Goal: Task Accomplishment & Management: Complete application form

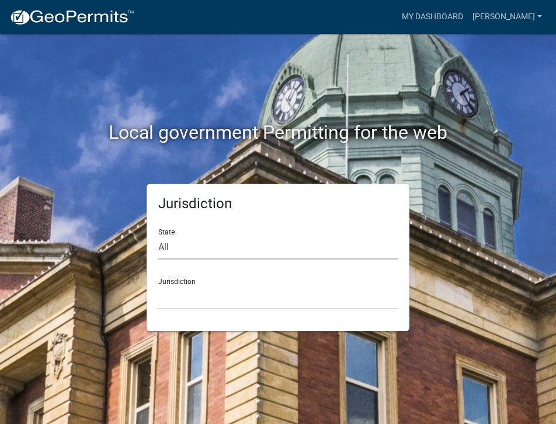
click at [173, 249] on select "All [US_STATE] [US_STATE] [US_STATE] [US_STATE] [US_STATE] [US_STATE] [US_STATE…" at bounding box center [277, 248] width 239 height 24
click at [172, 249] on select "All [US_STATE] [US_STATE] [US_STATE] [US_STATE] [US_STATE] [US_STATE] [US_STATE…" at bounding box center [277, 248] width 239 height 24
select select "[US_STATE]"
click at [158, 236] on select "All [US_STATE] [US_STATE] [US_STATE] [US_STATE] [US_STATE] [US_STATE] [US_STATE…" at bounding box center [277, 248] width 239 height 24
click at [182, 303] on select "City of [GEOGRAPHIC_DATA], [US_STATE] City of [GEOGRAPHIC_DATA], [US_STATE] Cit…" at bounding box center [277, 297] width 239 height 24
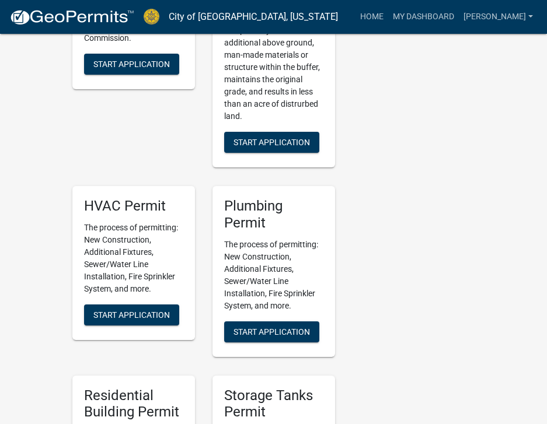
scroll to position [992, 0]
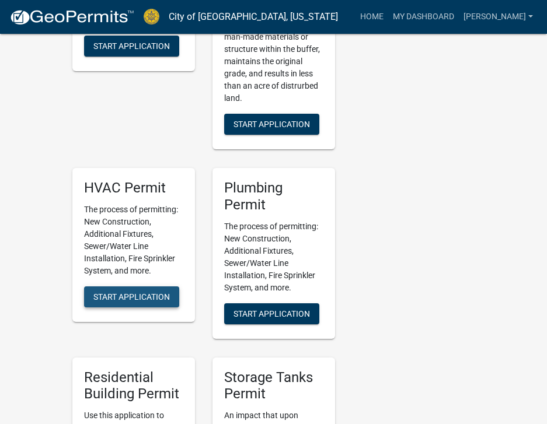
click at [121, 292] on span "Start Application" at bounding box center [131, 296] width 76 height 9
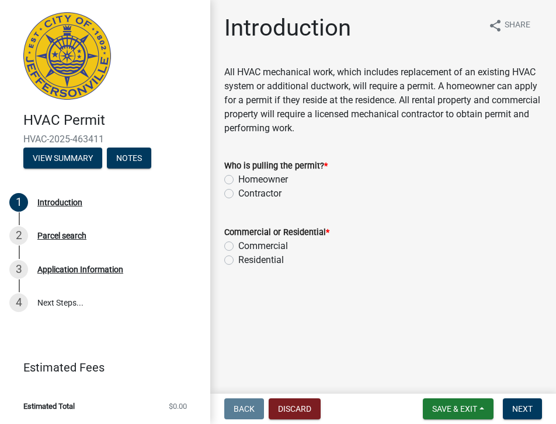
click at [238, 194] on label "Contractor" at bounding box center [259, 194] width 43 height 14
click at [238, 194] on input "Contractor" at bounding box center [242, 191] width 8 height 8
radio input "true"
click at [238, 259] on label "Residential" at bounding box center [261, 260] width 46 height 14
click at [238, 259] on input "Residential" at bounding box center [242, 257] width 8 height 8
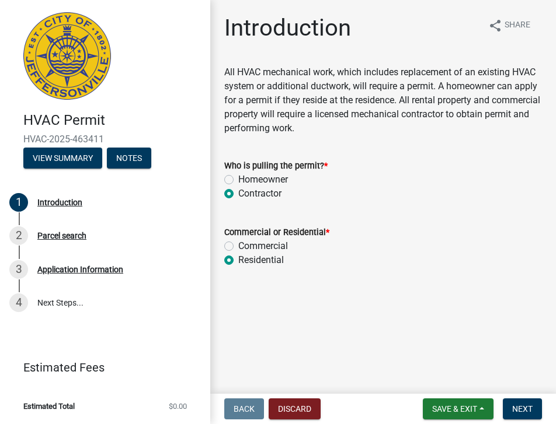
radio input "true"
click at [516, 407] on span "Next" at bounding box center [522, 408] width 20 height 9
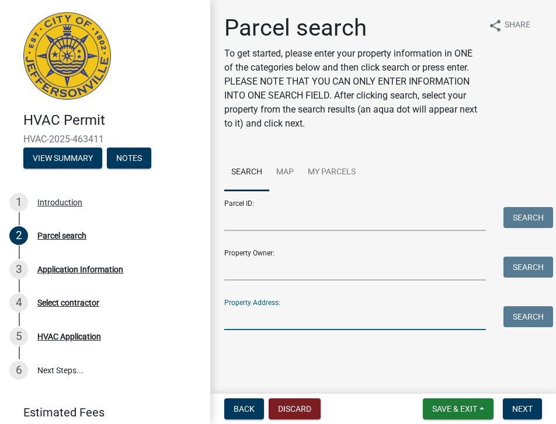
click at [238, 317] on input "Property Address:" at bounding box center [354, 318] width 261 height 24
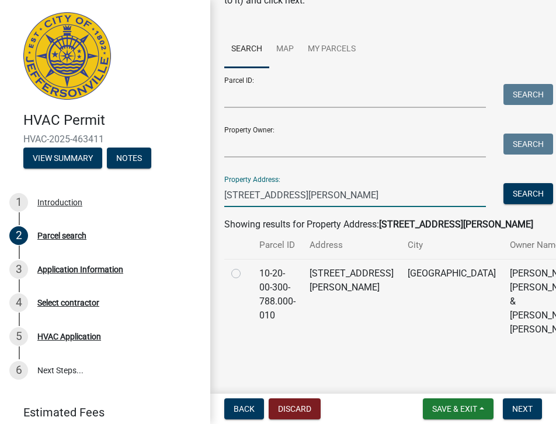
scroll to position [151, 0]
type input "[STREET_ADDRESS][PERSON_NAME]"
click at [245, 267] on label at bounding box center [245, 267] width 0 height 0
click at [245, 267] on input "radio" at bounding box center [249, 271] width 8 height 8
radio input "true"
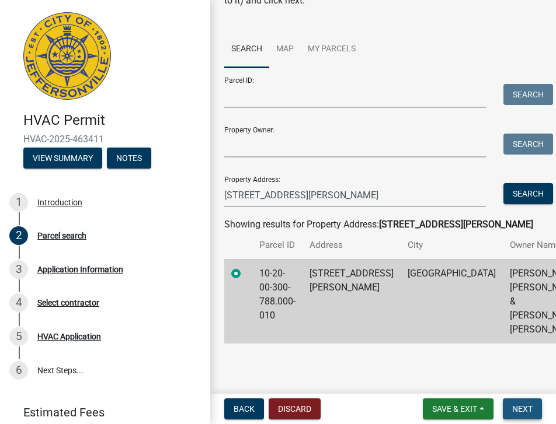
click at [514, 402] on button "Next" at bounding box center [522, 409] width 39 height 21
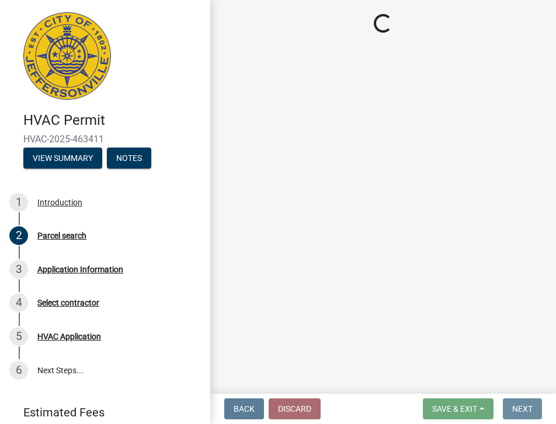
scroll to position [0, 0]
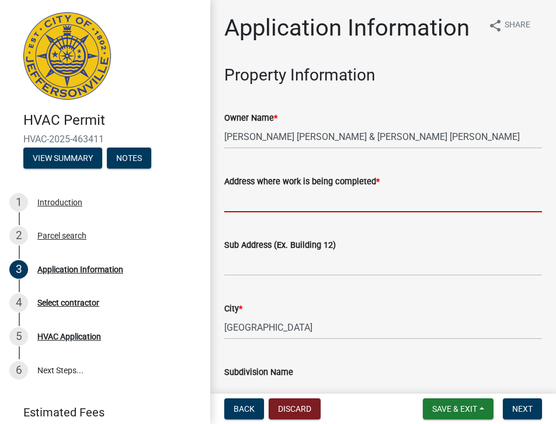
click at [258, 212] on input "Address where work is being completed *" at bounding box center [382, 201] width 317 height 24
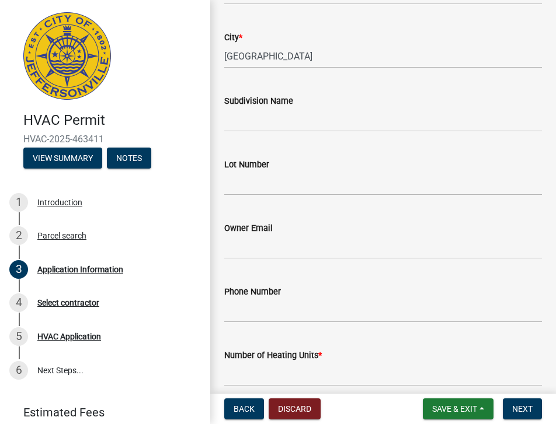
scroll to position [292, 0]
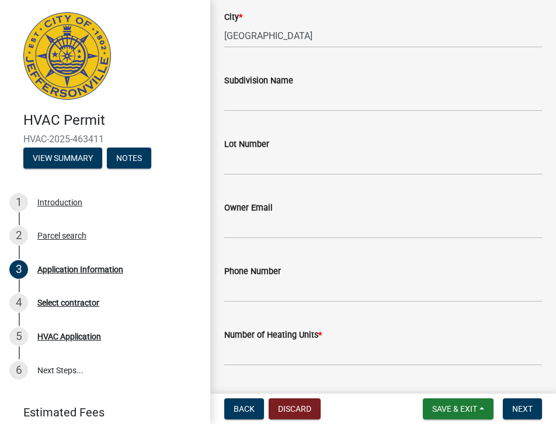
type input "[STREET_ADDRESS][PERSON_NAME]"
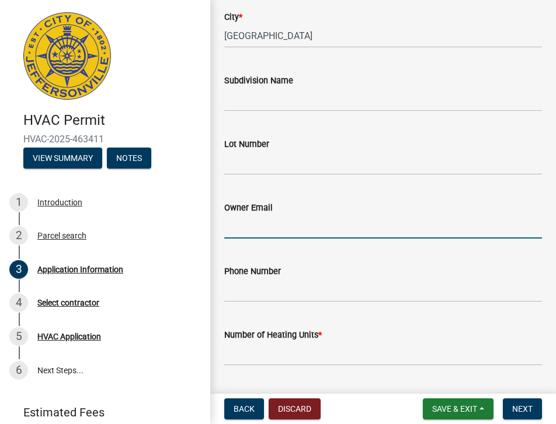
click at [238, 239] on input "Owner Email" at bounding box center [382, 227] width 317 height 24
type input "[EMAIL_ADDRESS][DOMAIN_NAME]"
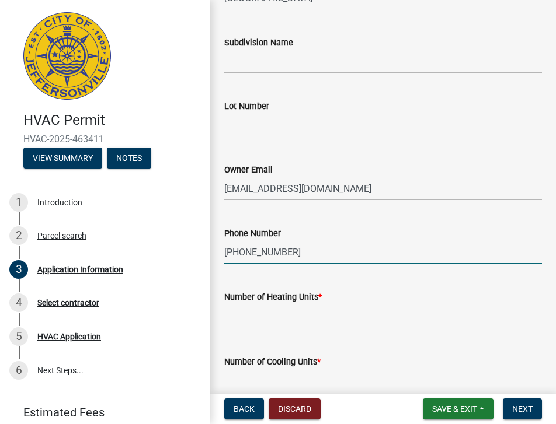
scroll to position [350, 0]
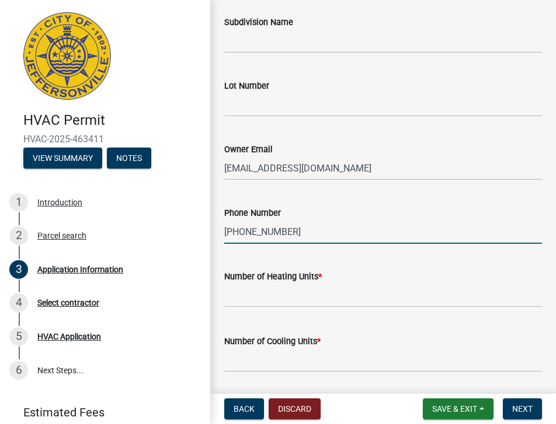
type input "[PHONE_NUMBER]"
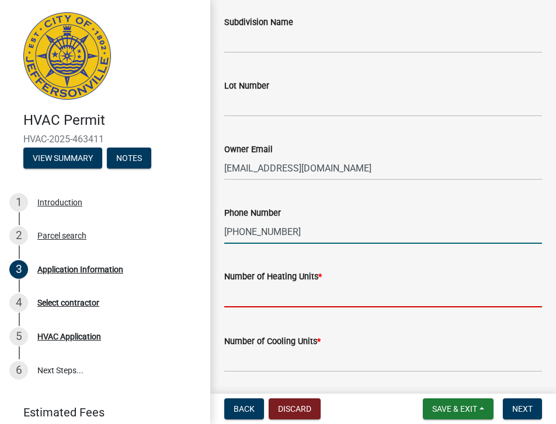
click at [254, 308] on input "text" at bounding box center [382, 296] width 317 height 24
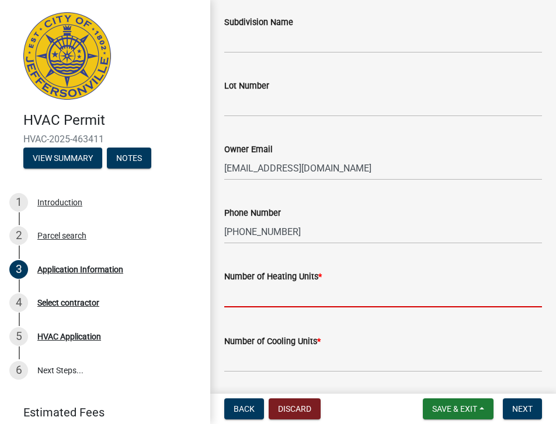
type input "1"
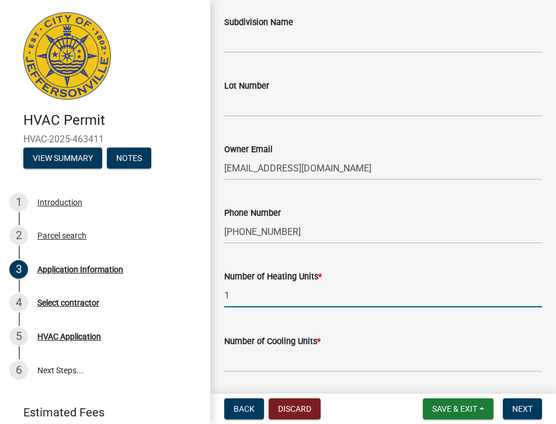
scroll to position [409, 0]
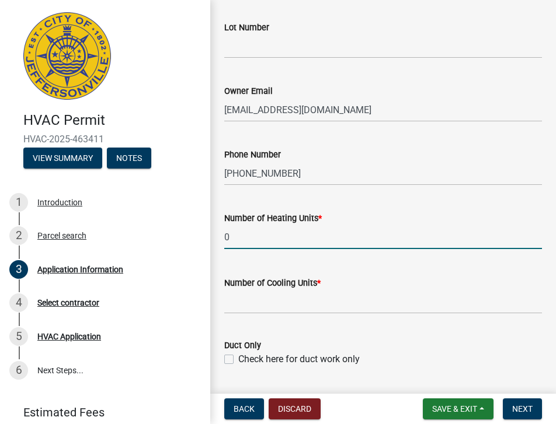
type input "0"
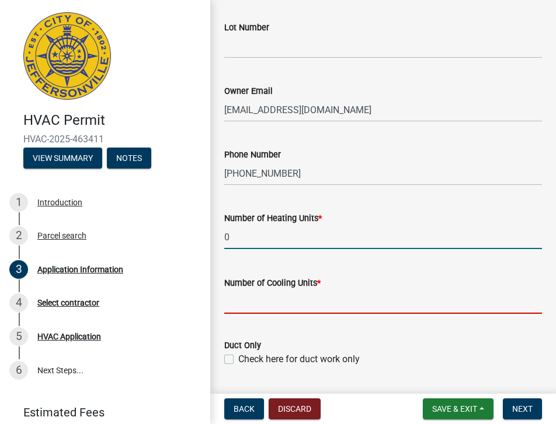
click at [235, 314] on input "text" at bounding box center [382, 302] width 317 height 24
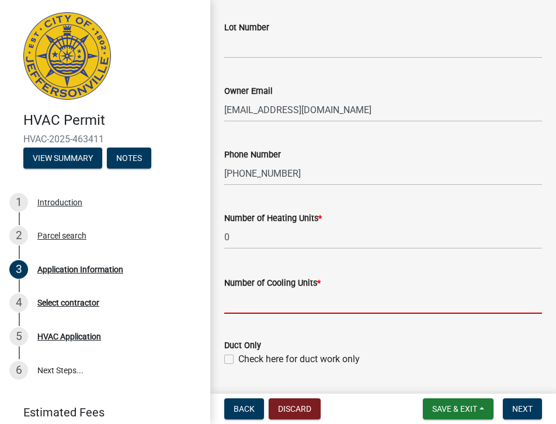
type input "1"
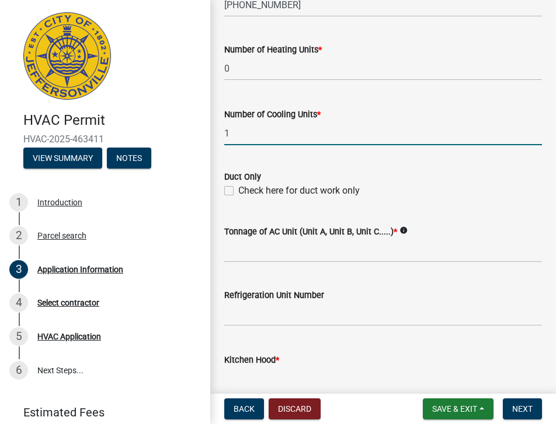
scroll to position [584, 0]
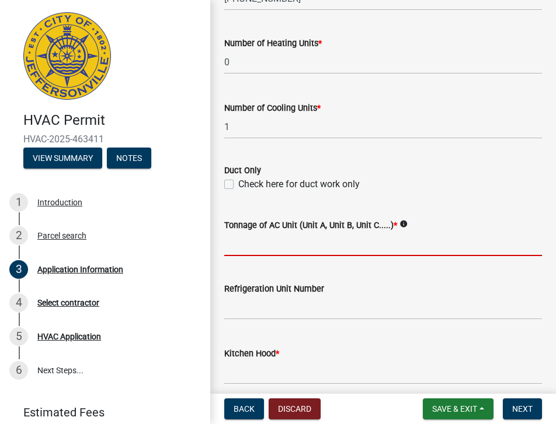
click at [249, 256] on input "Tonnage of AC Unit (Unit A, Unit B, Unit C.....) *" at bounding box center [382, 244] width 317 height 24
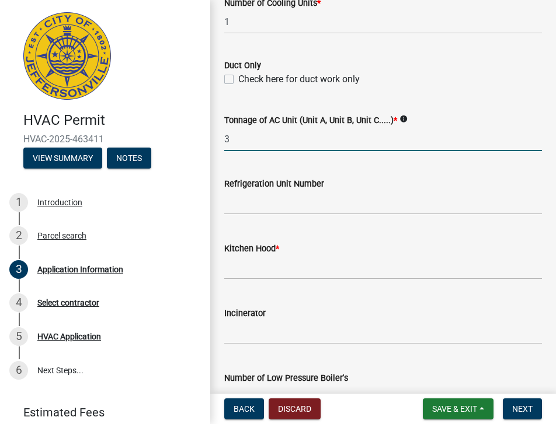
scroll to position [700, 0]
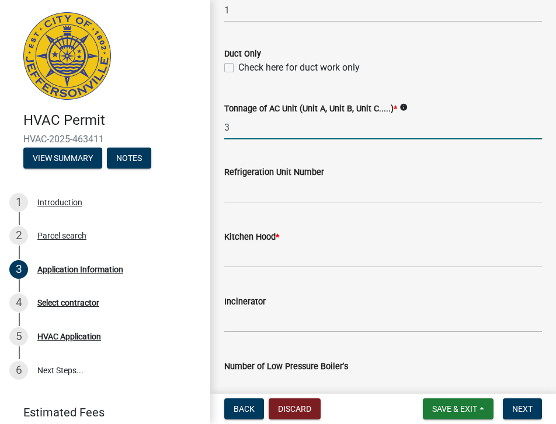
type input "3"
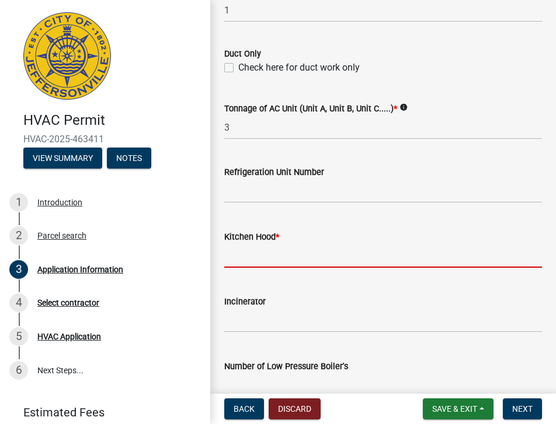
click at [251, 268] on input "text" at bounding box center [382, 256] width 317 height 24
type input "0"
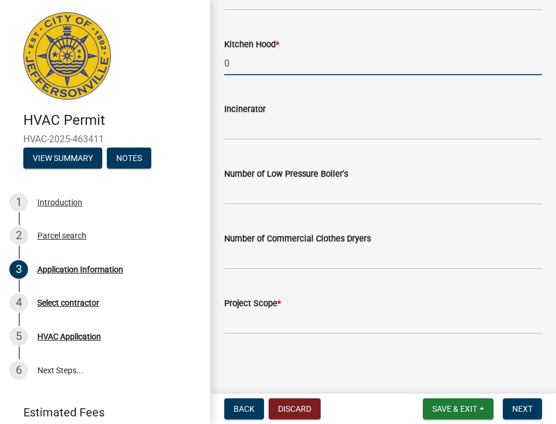
scroll to position [921, 0]
click at [252, 325] on input "Project Scope *" at bounding box center [382, 322] width 317 height 24
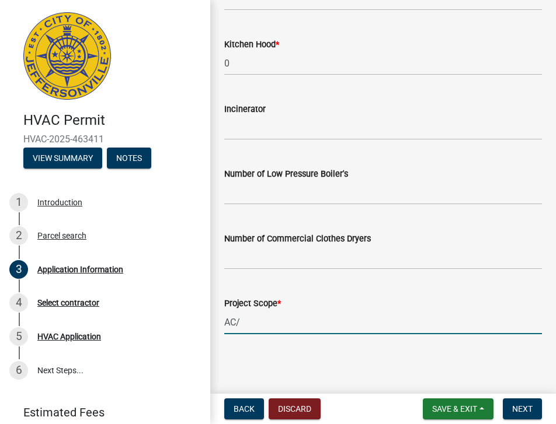
type input "AC/Coil replacement"
click at [520, 404] on span "Next" at bounding box center [522, 408] width 20 height 9
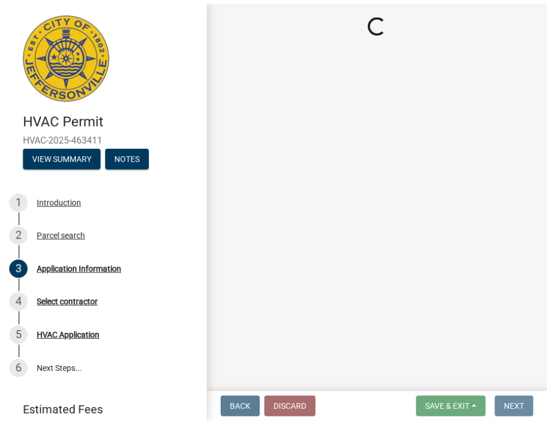
scroll to position [0, 0]
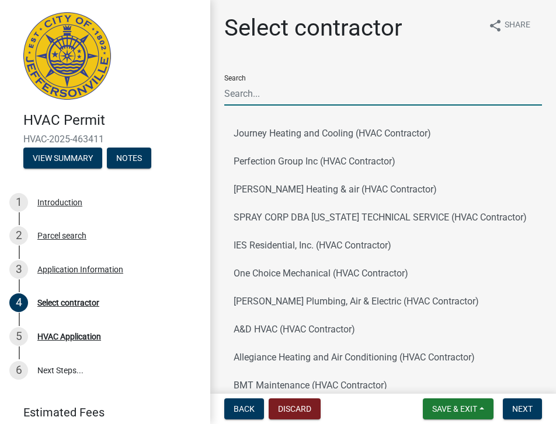
click at [231, 88] on input "Search" at bounding box center [382, 94] width 317 height 24
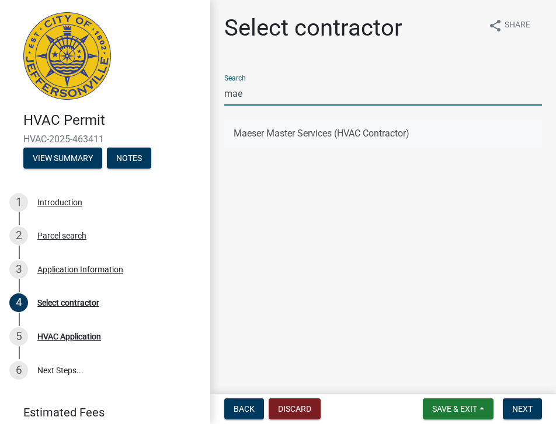
type input "mae"
click at [260, 128] on button "Maeser Master Services (HVAC Contractor)" at bounding box center [382, 134] width 317 height 28
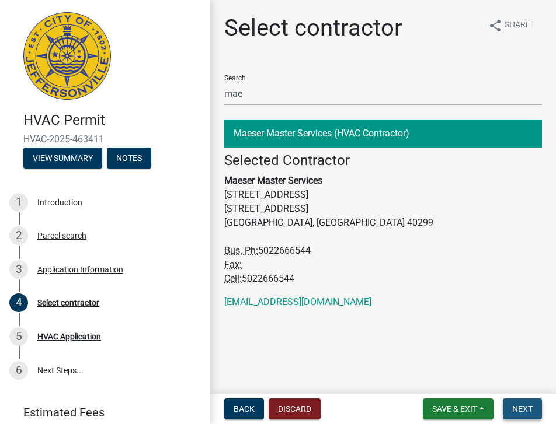
click at [518, 401] on button "Next" at bounding box center [522, 409] width 39 height 21
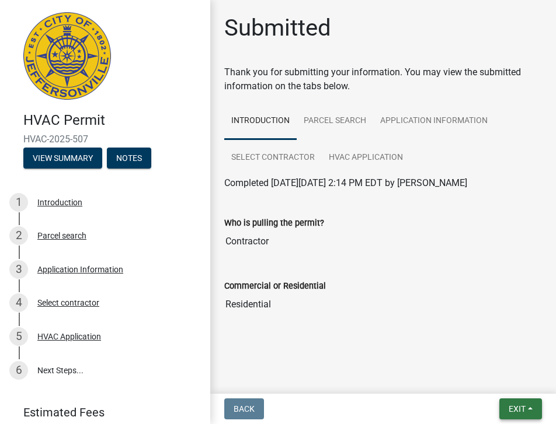
click at [521, 413] on span "Exit" at bounding box center [516, 408] width 17 height 9
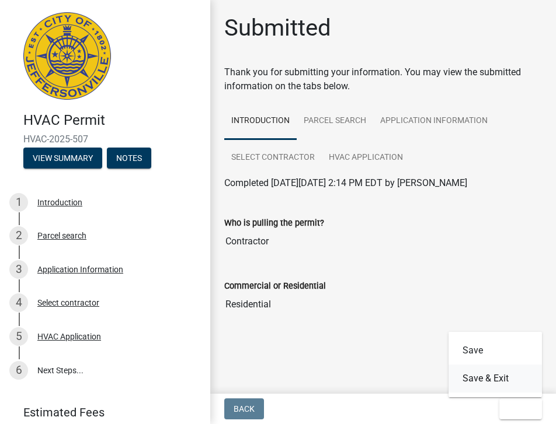
click at [487, 375] on button "Save & Exit" at bounding box center [494, 379] width 93 height 28
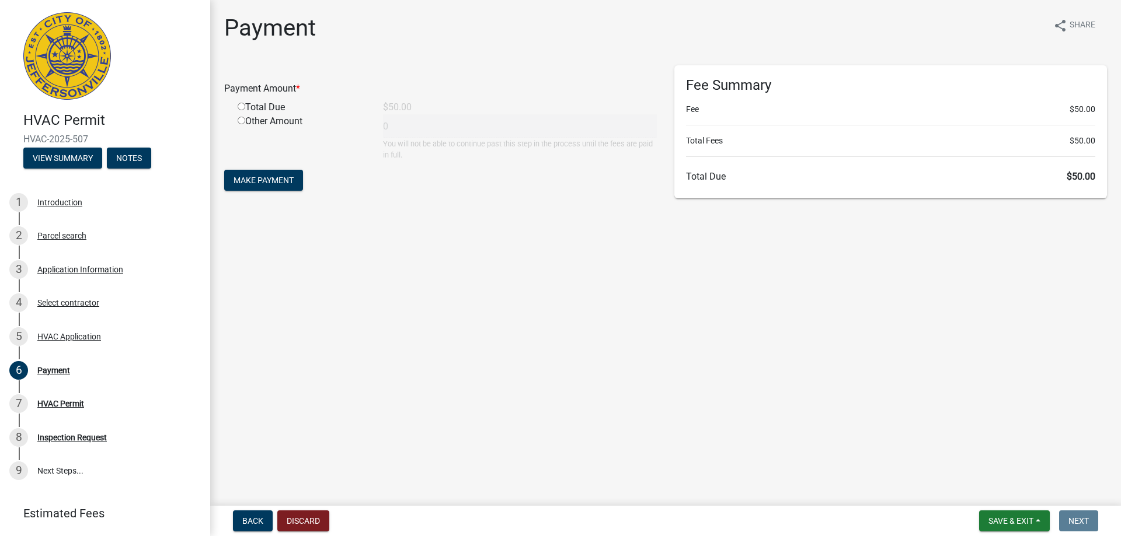
click at [242, 107] on input "radio" at bounding box center [242, 107] width 8 height 8
radio input "true"
type input "50"
click at [282, 176] on span "Make Payment" at bounding box center [263, 180] width 60 height 9
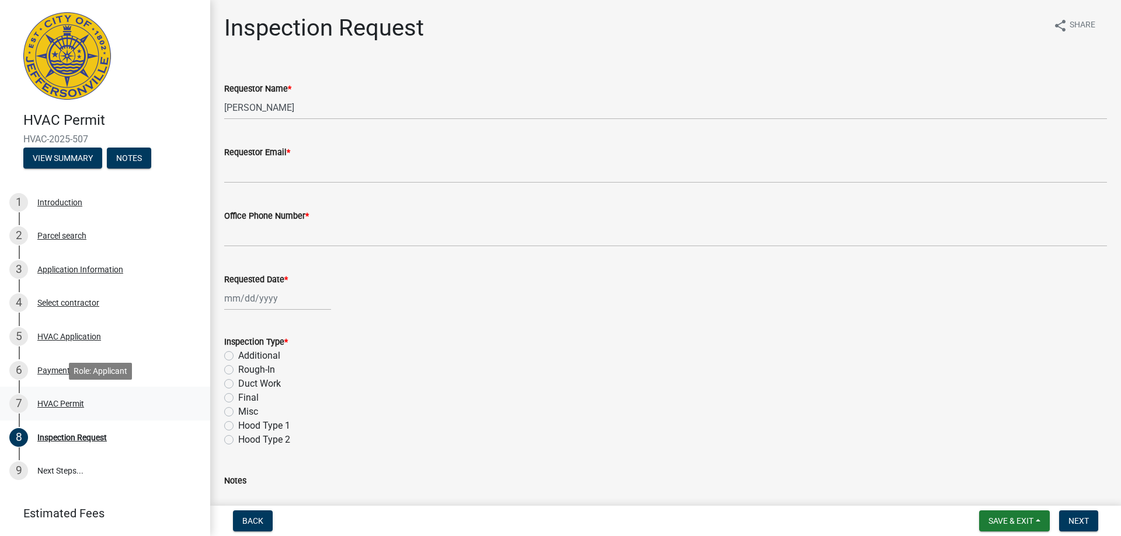
click at [68, 403] on div "HVAC Permit" at bounding box center [60, 404] width 47 height 8
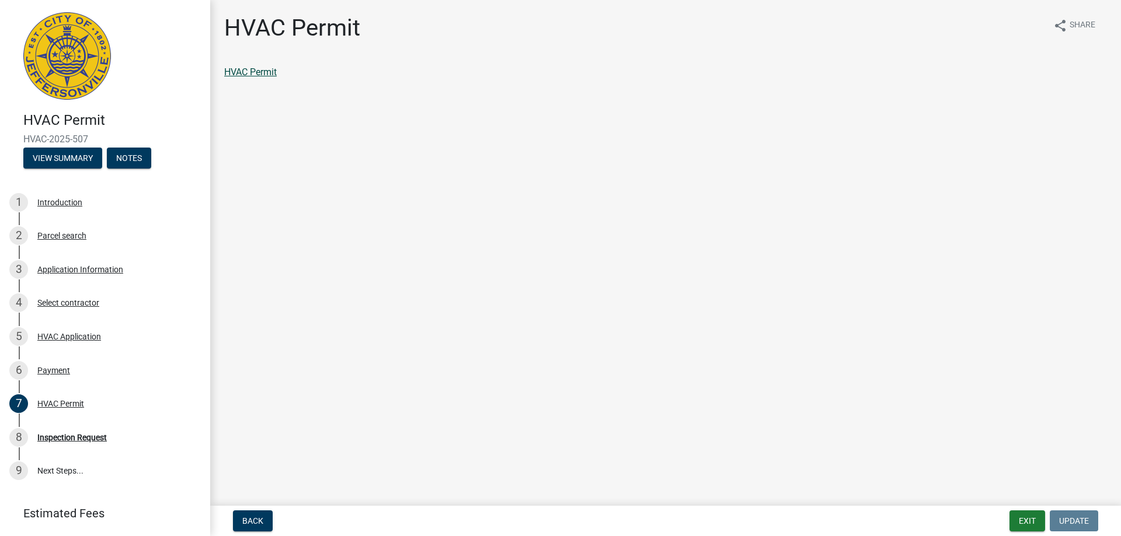
click at [271, 71] on link "HVAC Permit" at bounding box center [250, 72] width 53 height 11
